Goal: Task Accomplishment & Management: Manage account settings

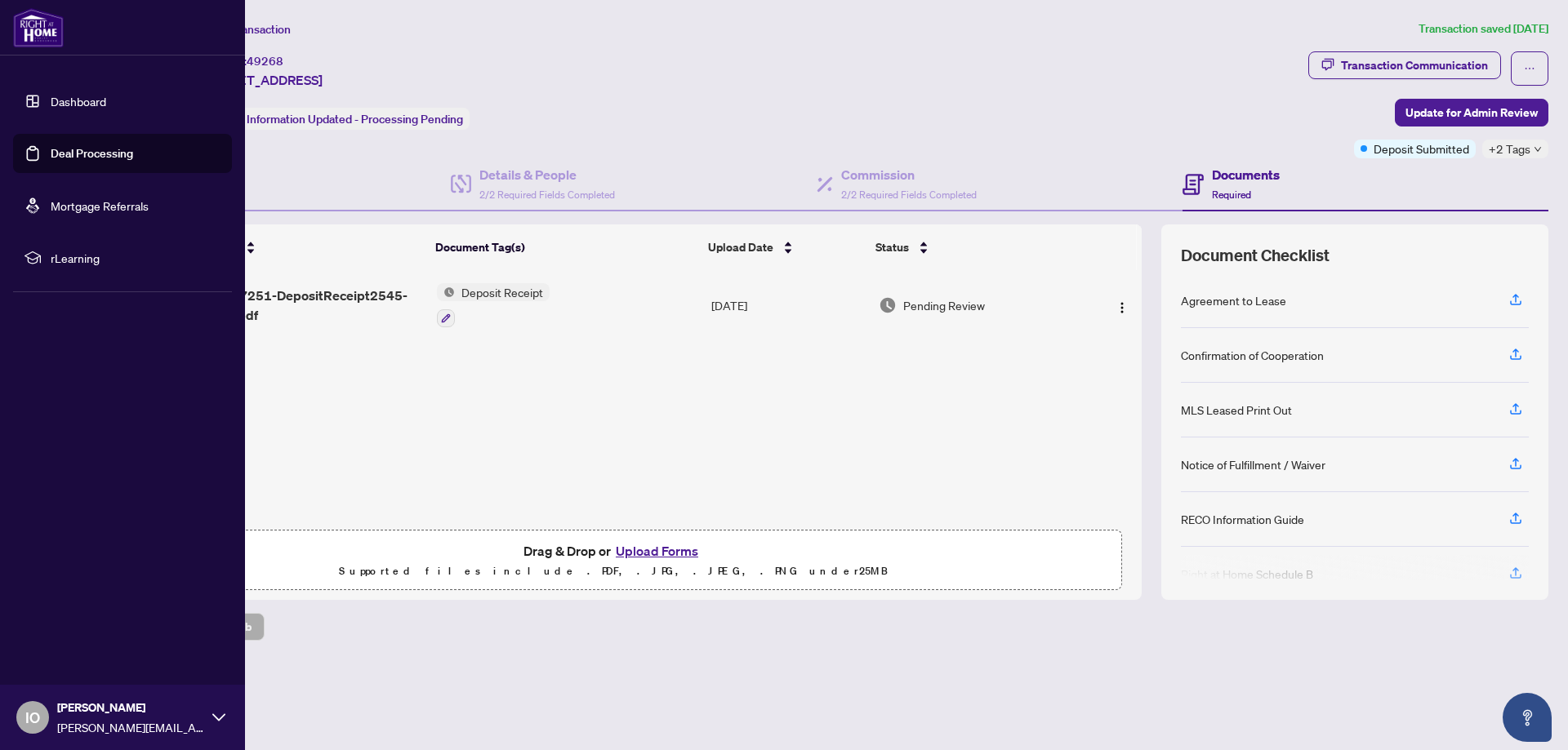
click at [98, 102] on link "Dashboard" at bounding box center [79, 101] width 56 height 14
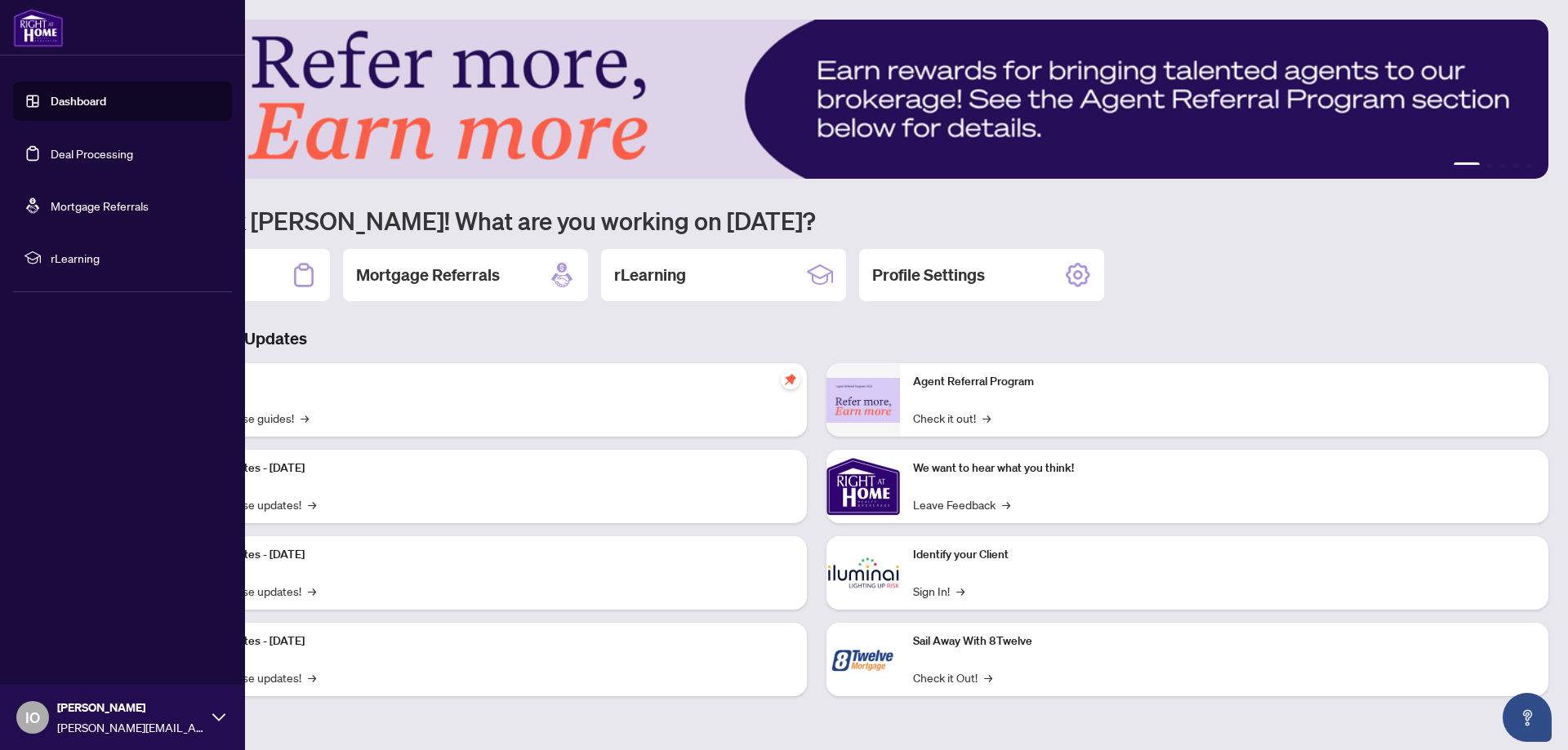
click at [100, 151] on link "Deal Processing" at bounding box center [92, 152] width 82 height 14
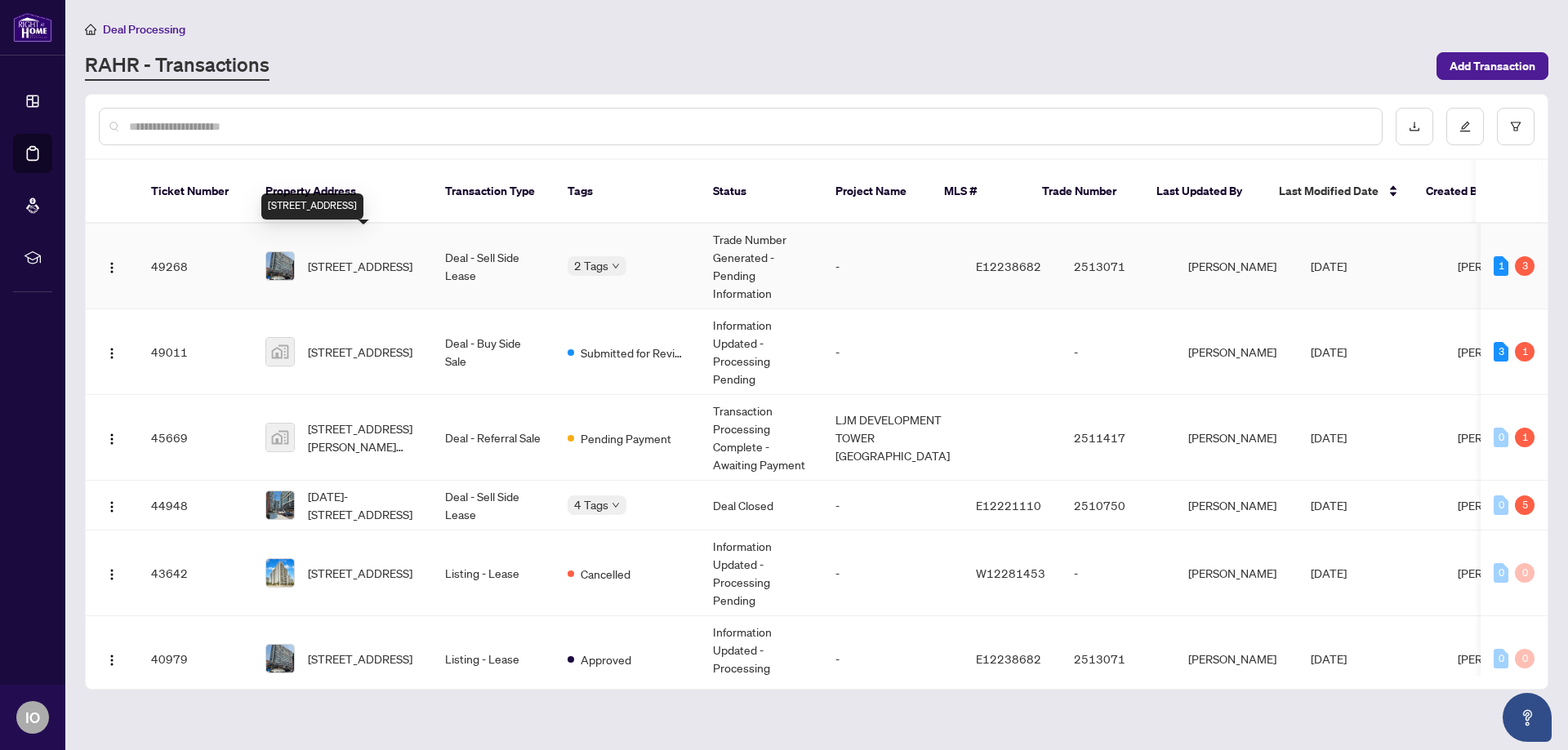
click at [380, 257] on span "[STREET_ADDRESS]" at bounding box center [359, 265] width 104 height 18
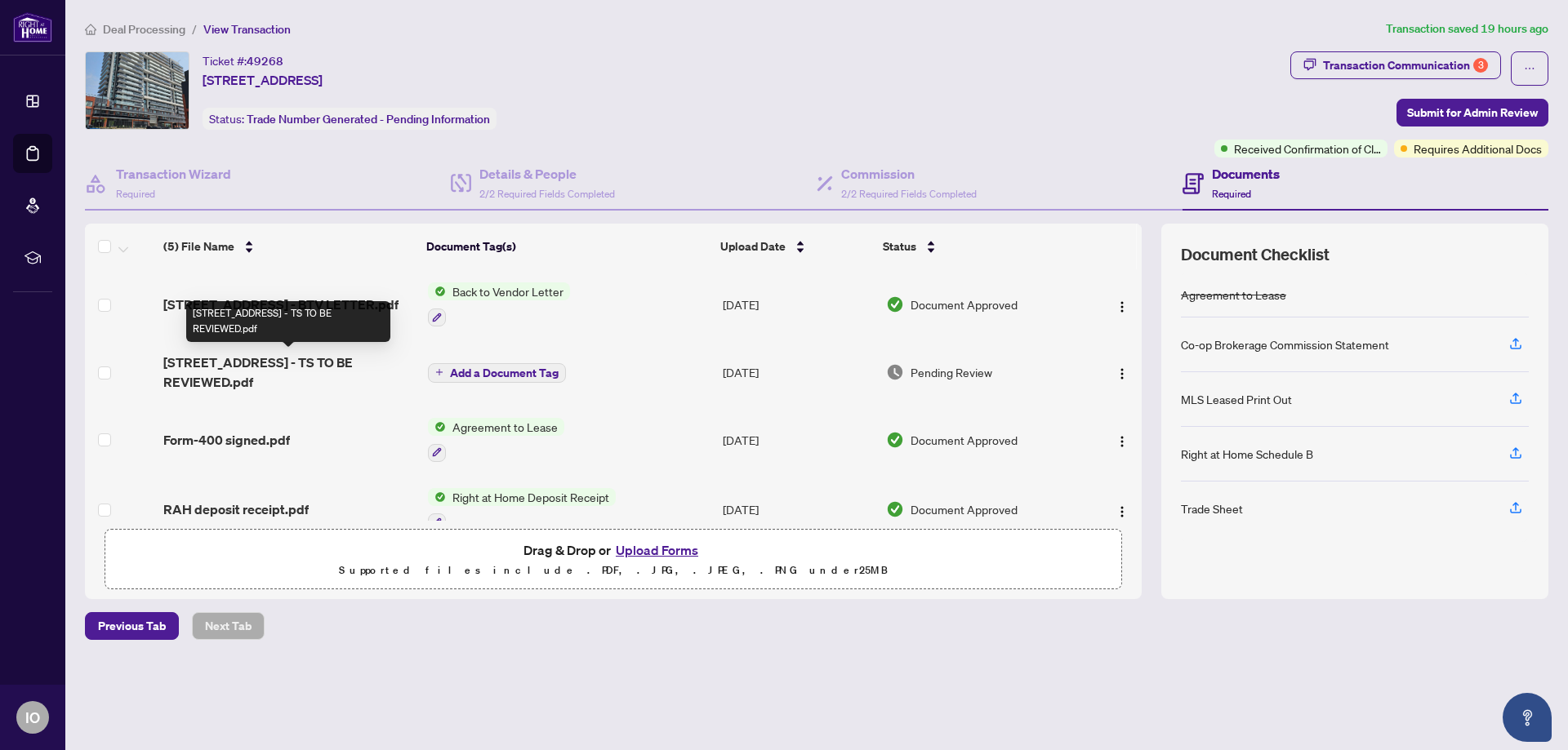
click at [249, 367] on span "[STREET_ADDRESS] - TS TO BE REVIEWED.pdf" at bounding box center [288, 372] width 251 height 39
click at [657, 545] on button "Upload Forms" at bounding box center [657, 550] width 92 height 21
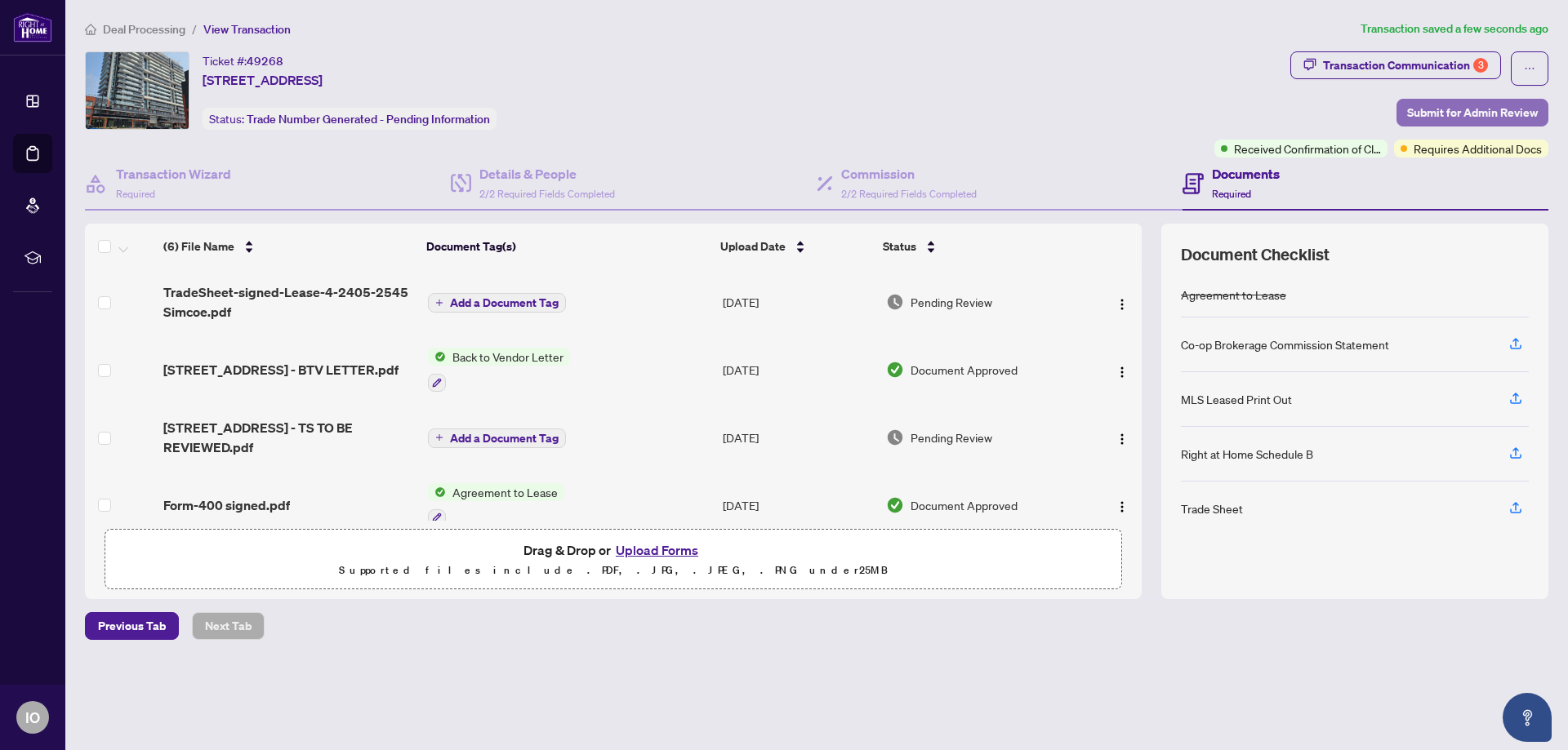
click at [1475, 113] on span "Submit for Admin Review" at bounding box center [1472, 112] width 130 height 26
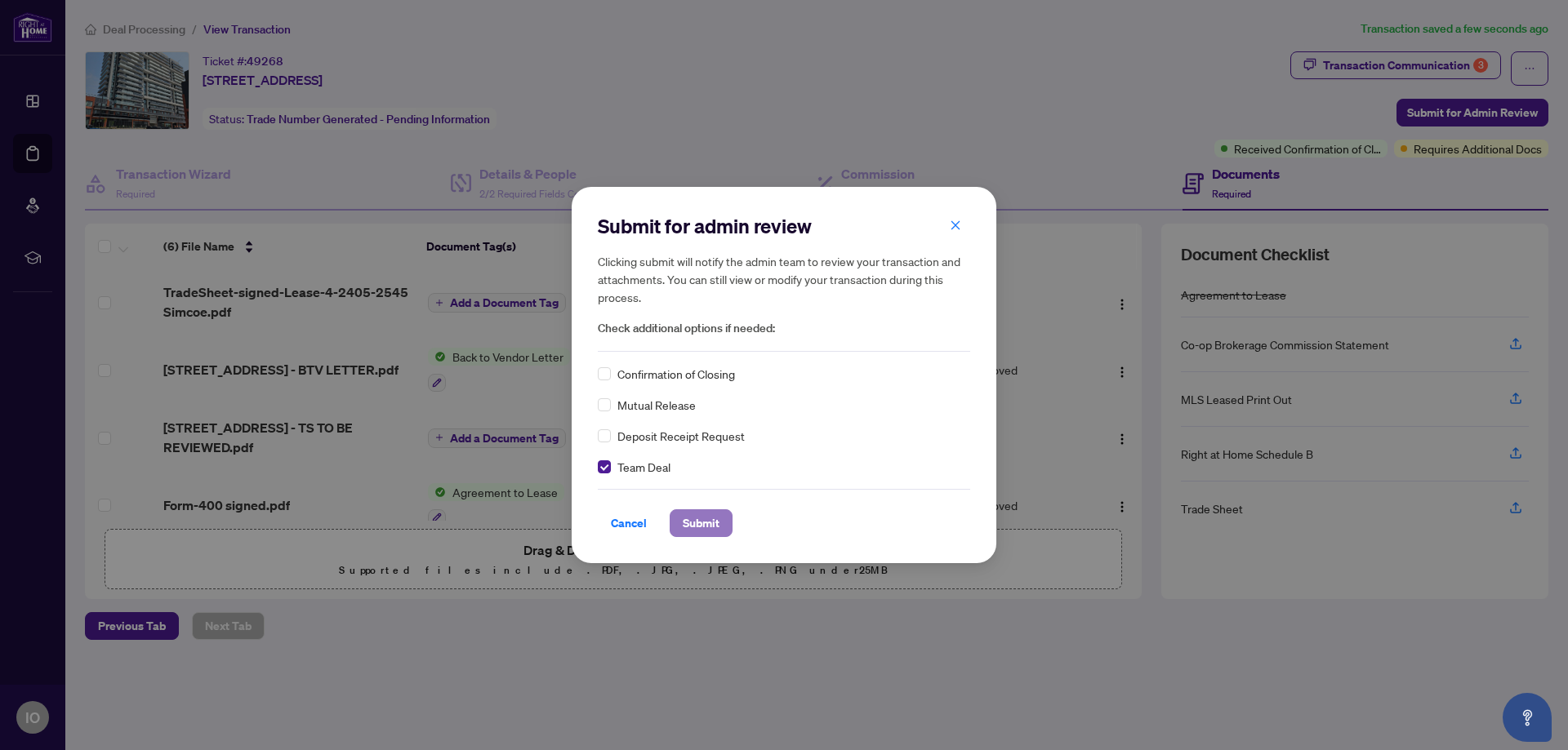
click at [716, 518] on span "Submit" at bounding box center [701, 522] width 36 height 26
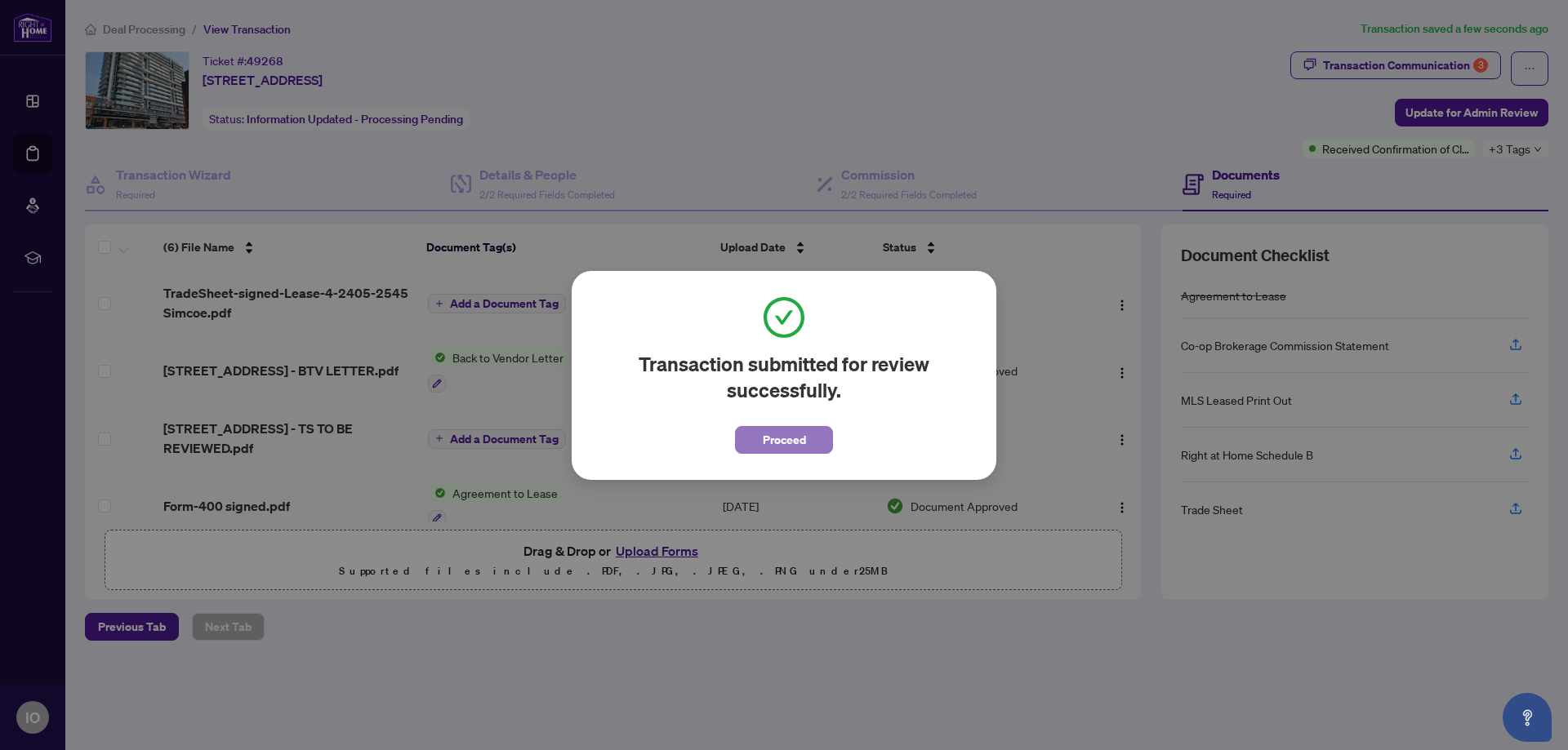
click at [786, 433] on span "Proceed" at bounding box center [784, 440] width 43 height 26
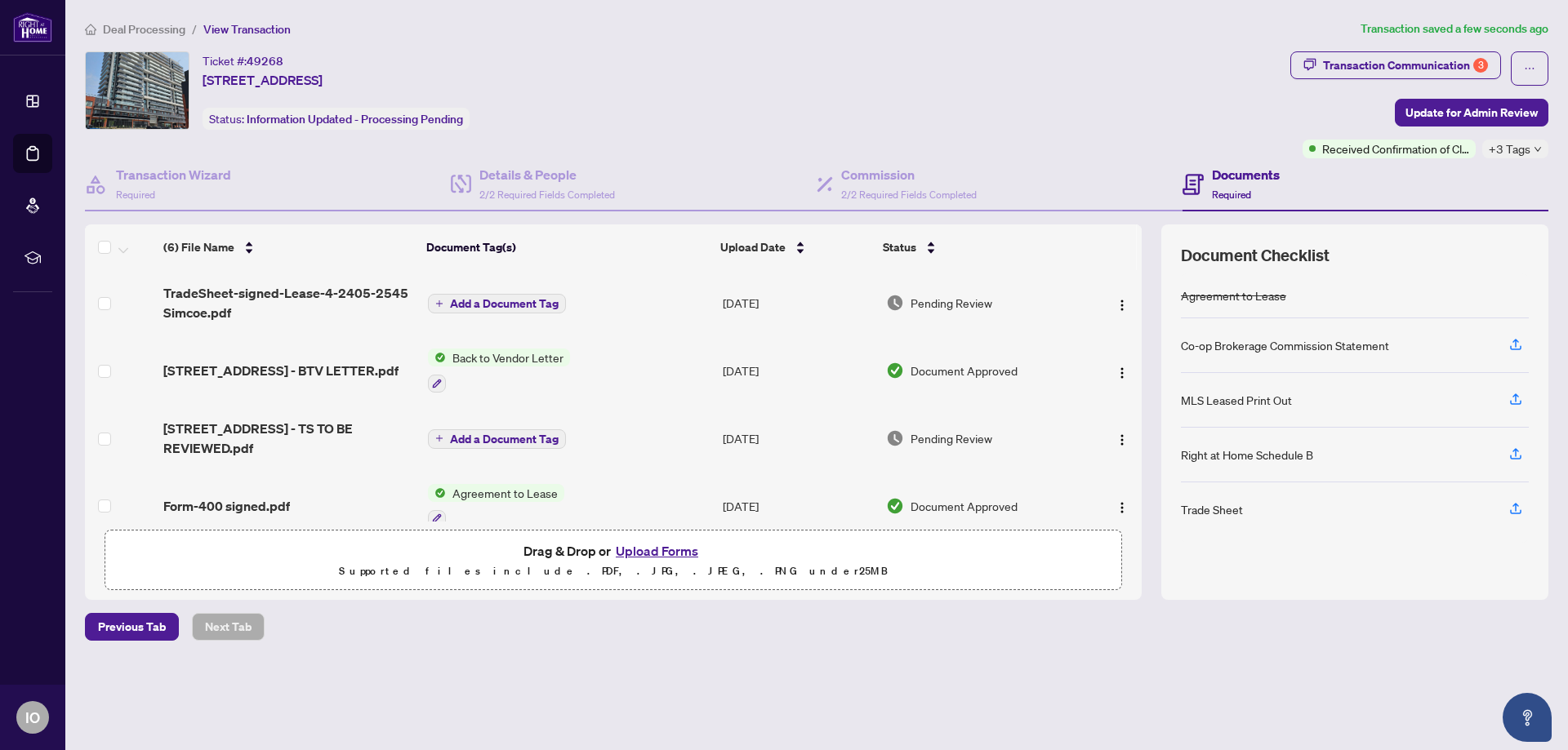
click at [541, 355] on span "Back to Vendor Letter" at bounding box center [507, 357] width 124 height 18
click at [334, 363] on span "[STREET_ADDRESS] - BTV LETTER.pdf" at bounding box center [280, 371] width 235 height 19
click at [552, 298] on span "Add a Document Tag" at bounding box center [503, 304] width 108 height 11
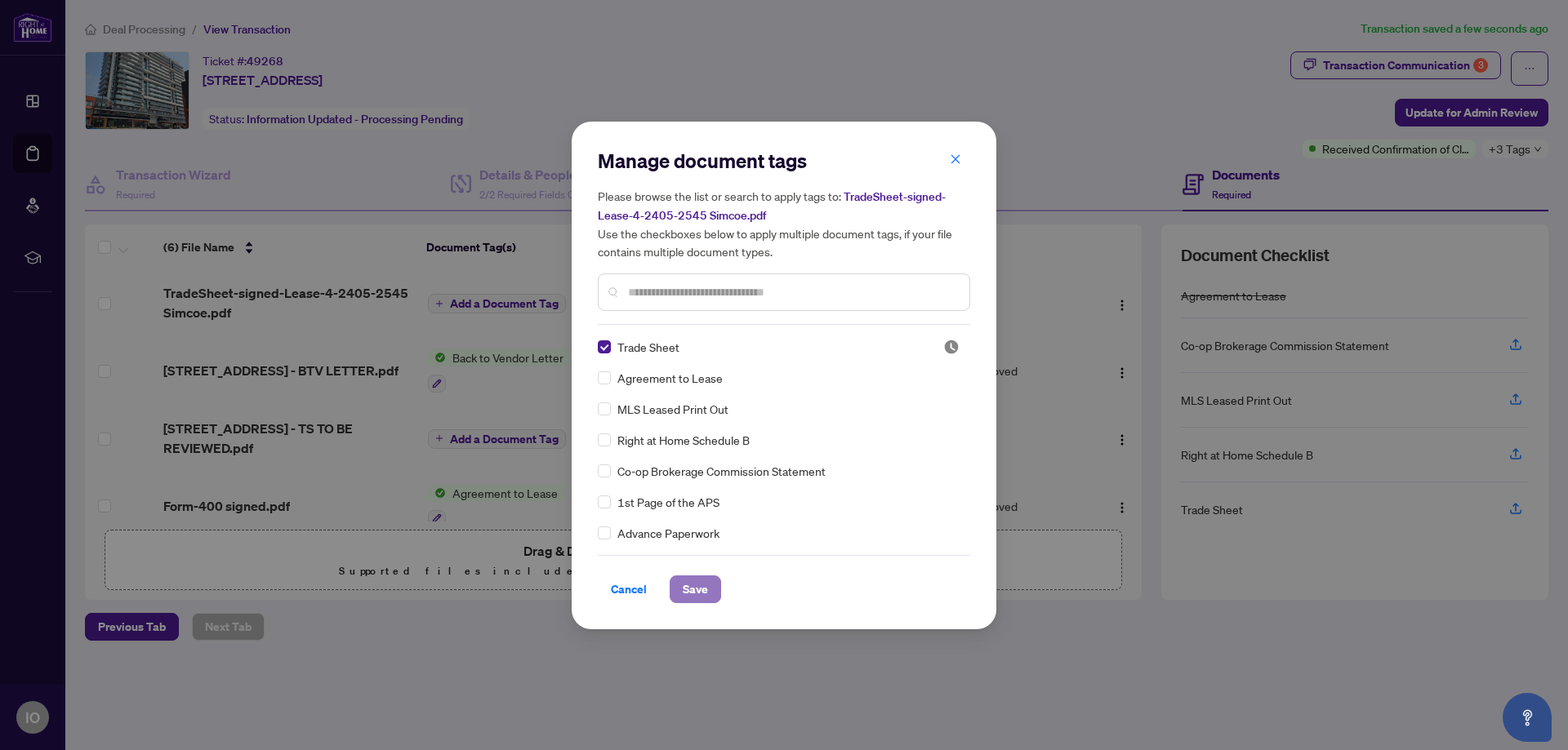
click at [697, 586] on span "Save" at bounding box center [695, 588] width 25 height 26
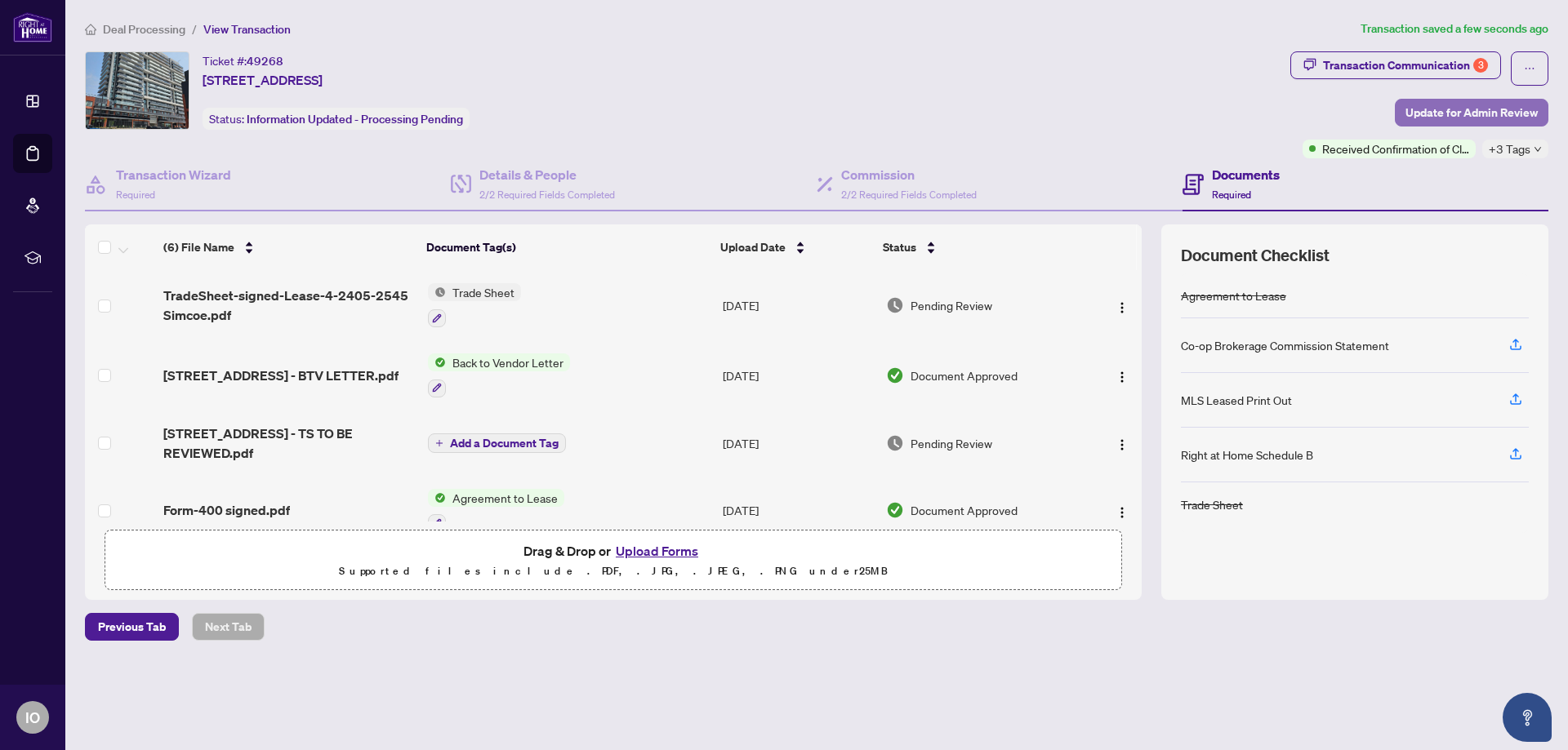
click at [1477, 113] on span "Update for Admin Review" at bounding box center [1471, 112] width 132 height 26
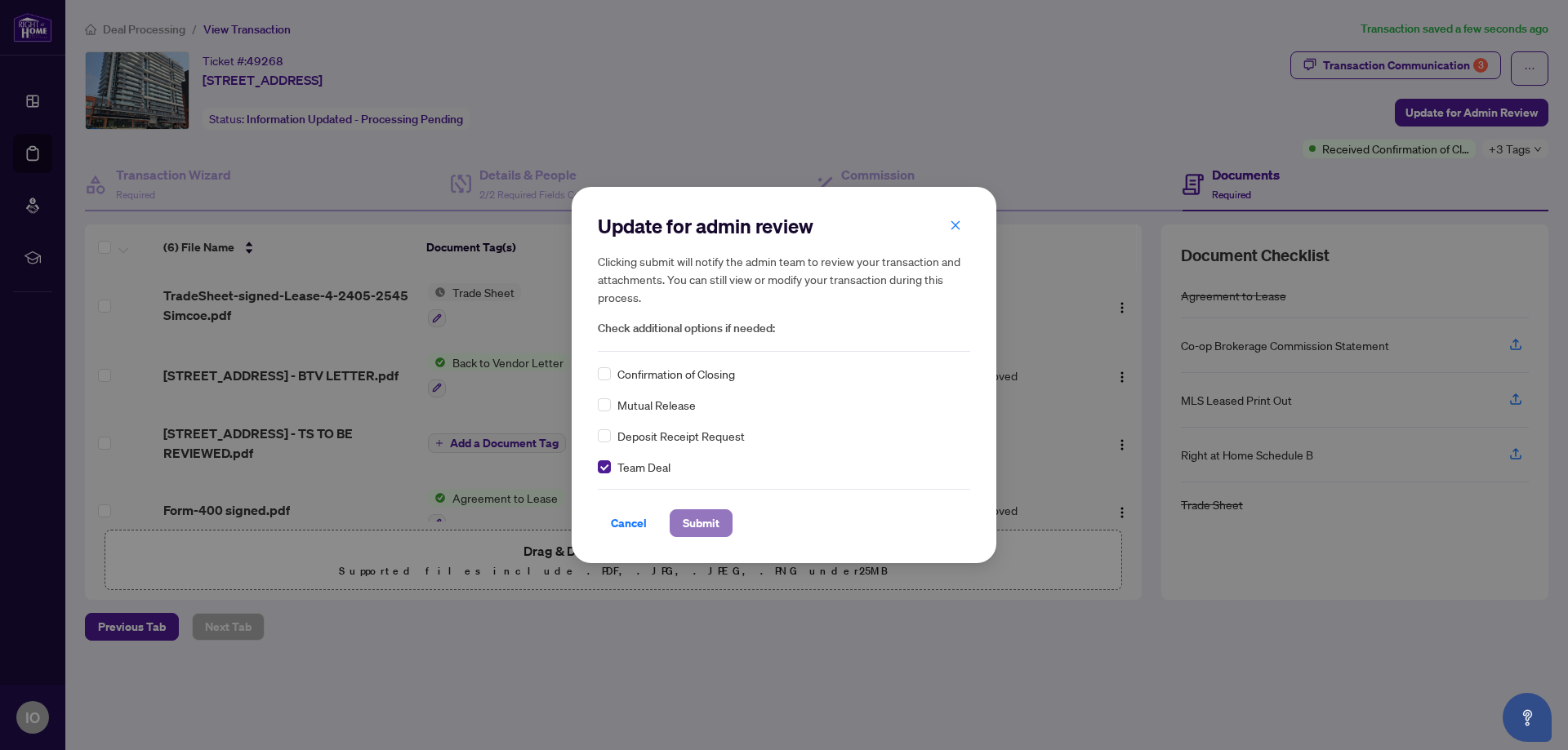
click at [717, 521] on button "Submit" at bounding box center [702, 523] width 63 height 28
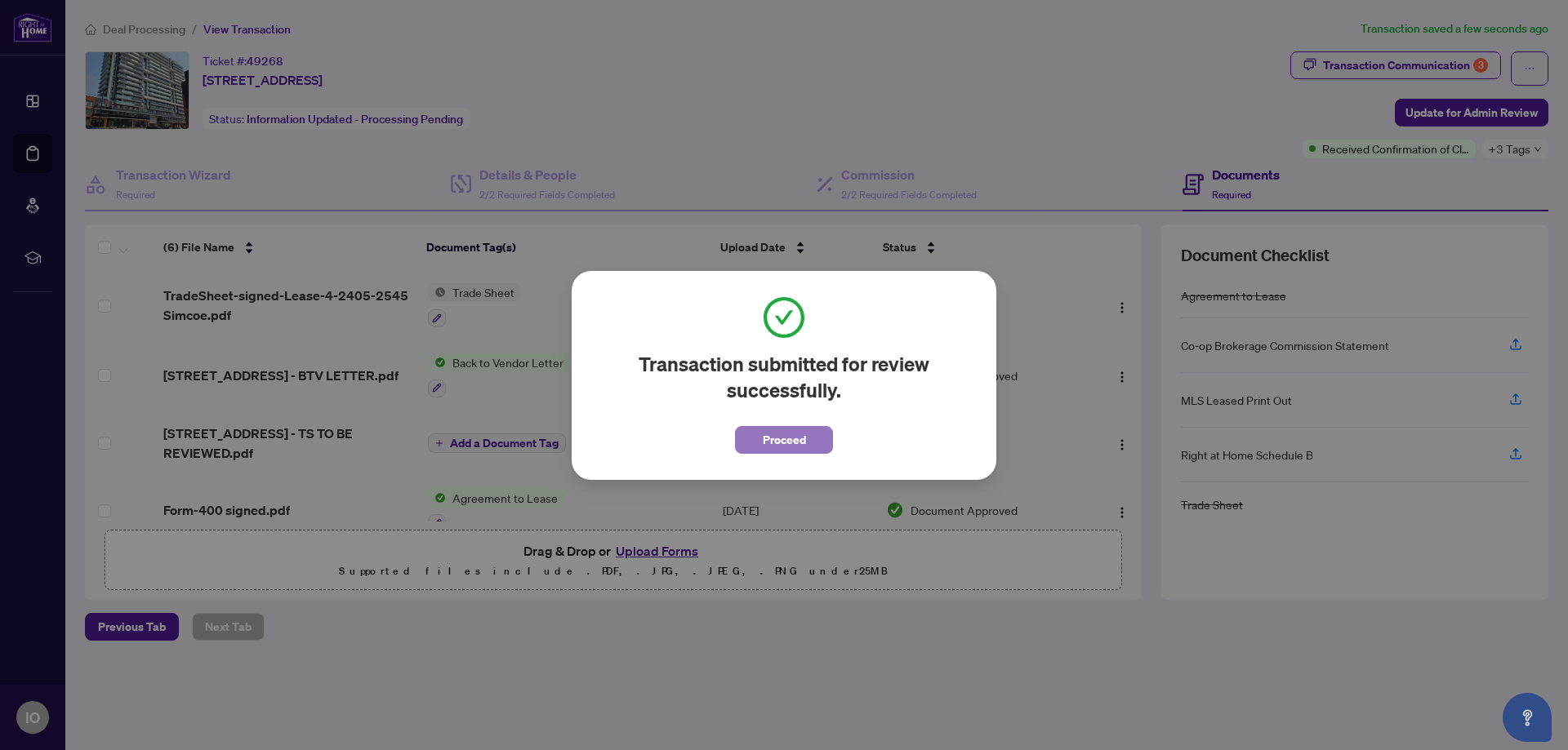
click at [777, 430] on span "Proceed" at bounding box center [784, 440] width 43 height 26
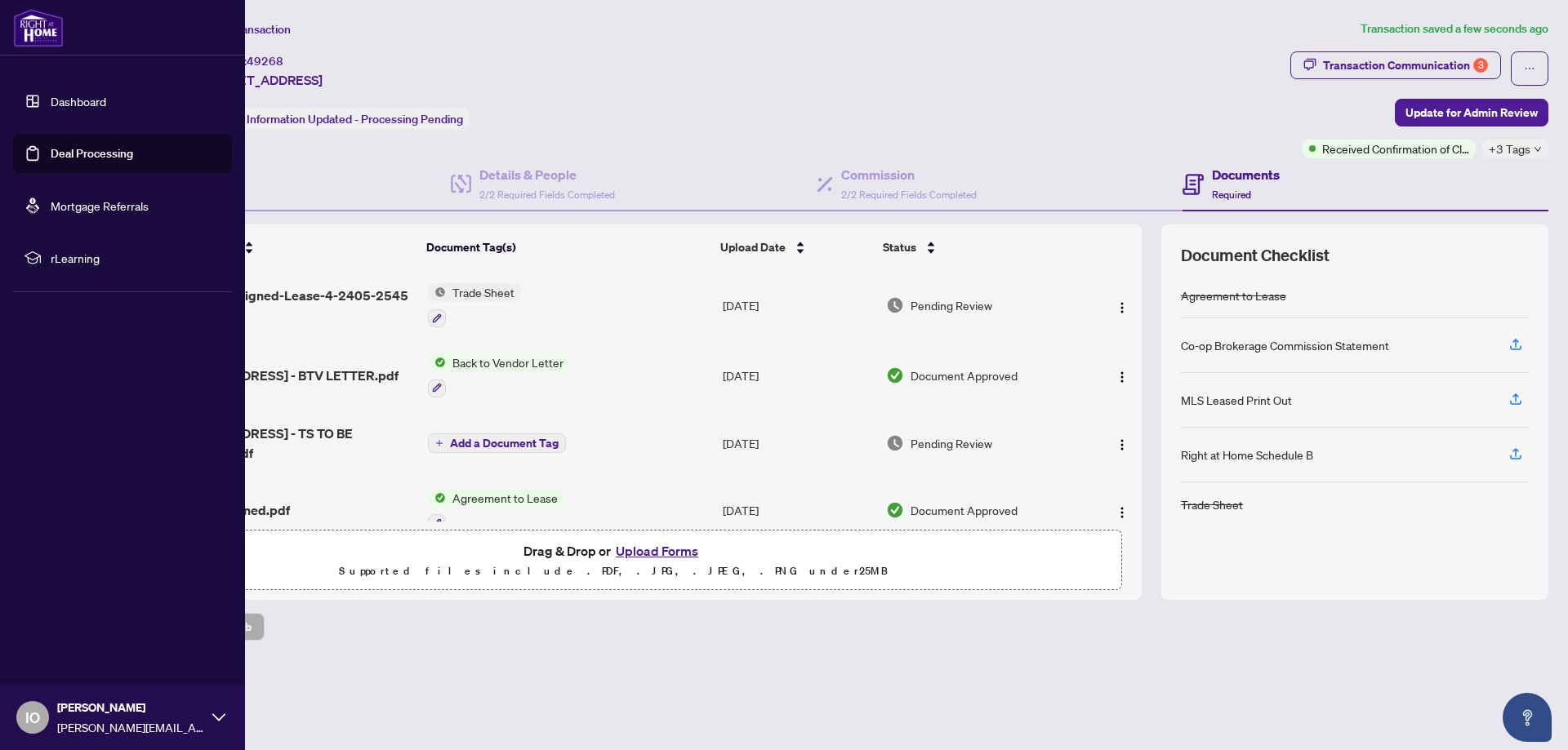
click at [65, 148] on link "Deal Processing" at bounding box center [92, 152] width 82 height 14
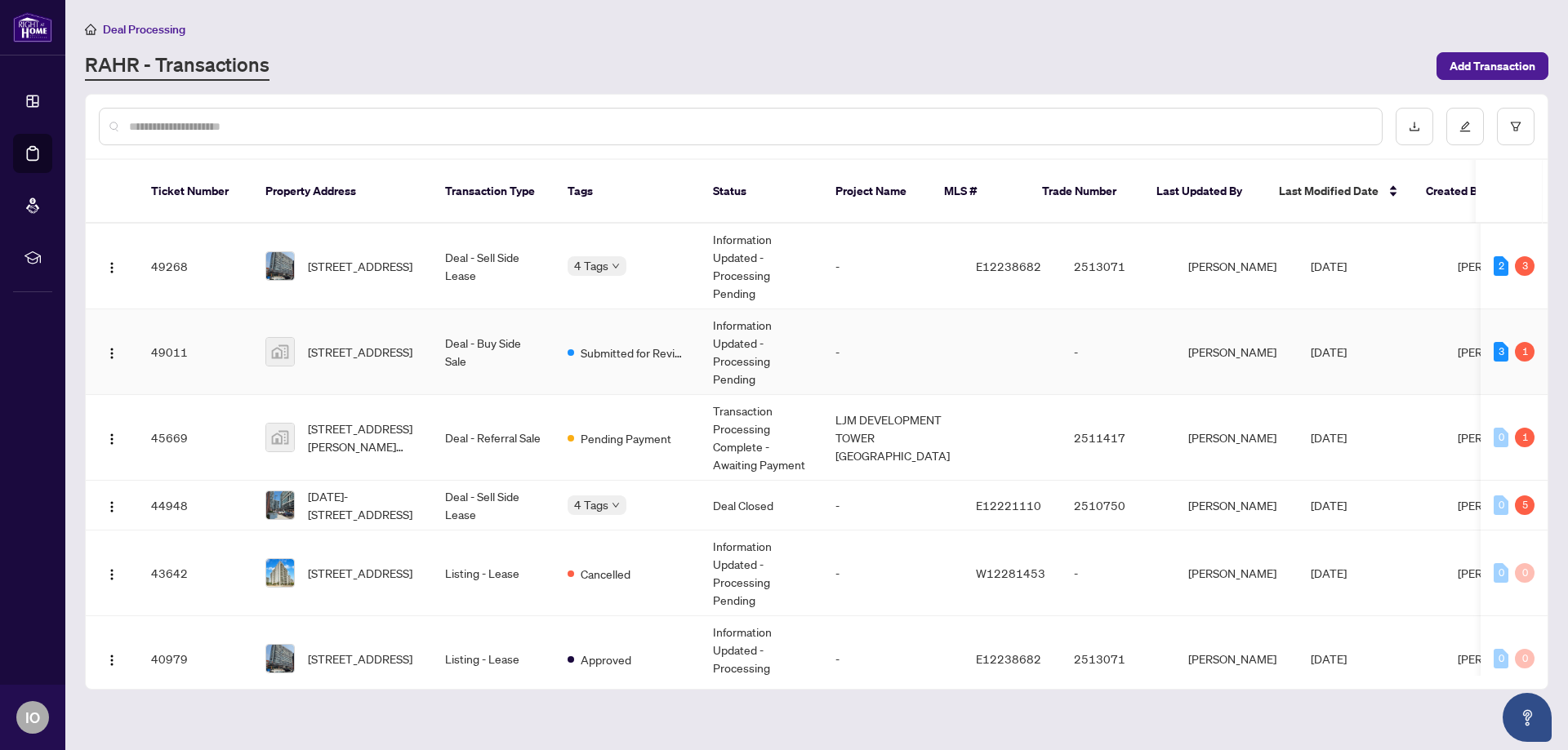
click at [432, 333] on td "Deal - Buy Side Sale" at bounding box center [494, 352] width 123 height 85
